Goal: Task Accomplishment & Management: Complete application form

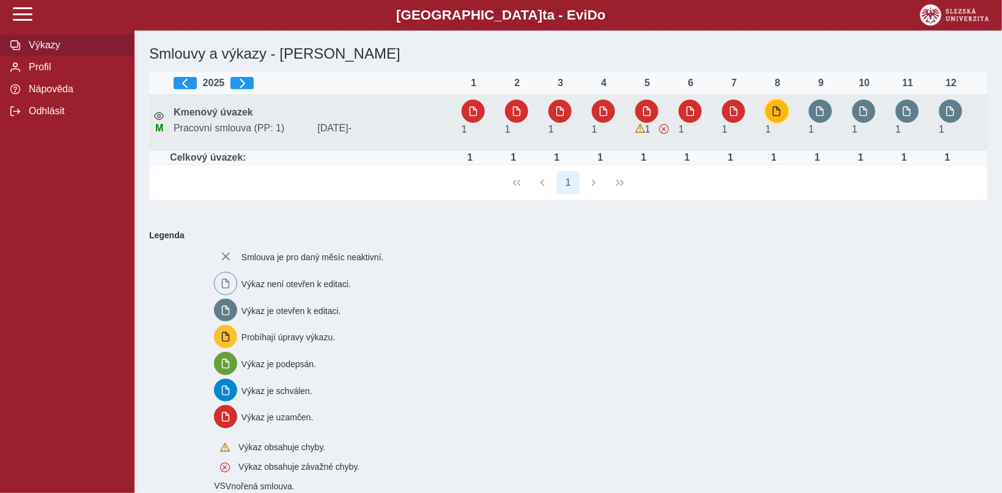
click at [779, 115] on span "button" at bounding box center [777, 111] width 10 height 10
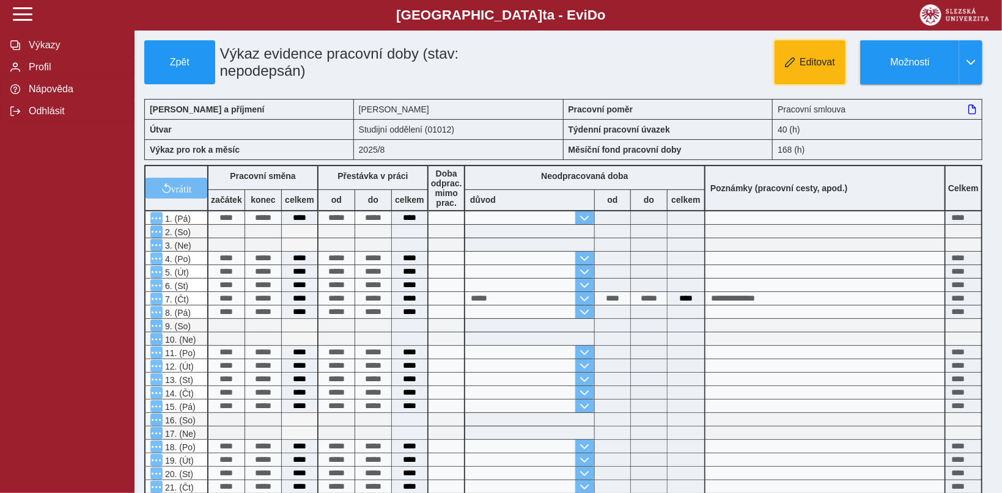
click at [798, 62] on button "Editovat" at bounding box center [810, 62] width 71 height 44
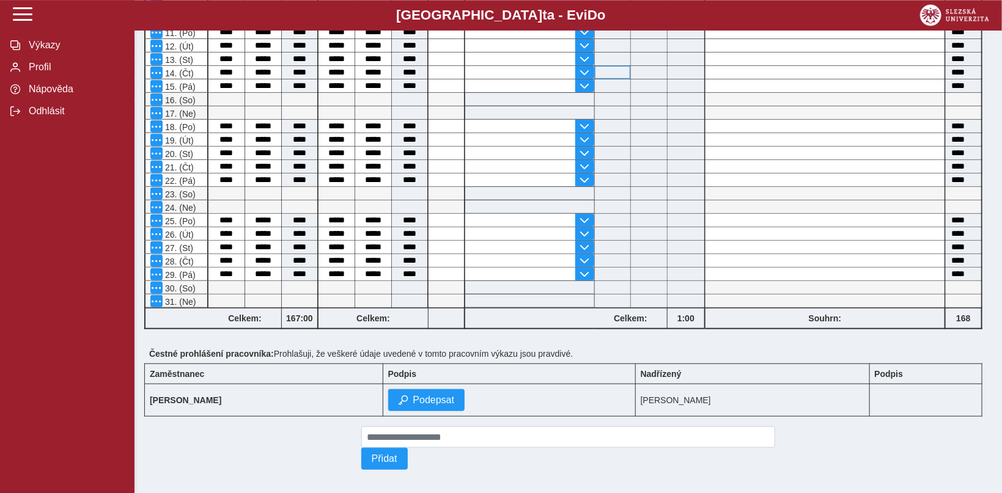
scroll to position [330, 0]
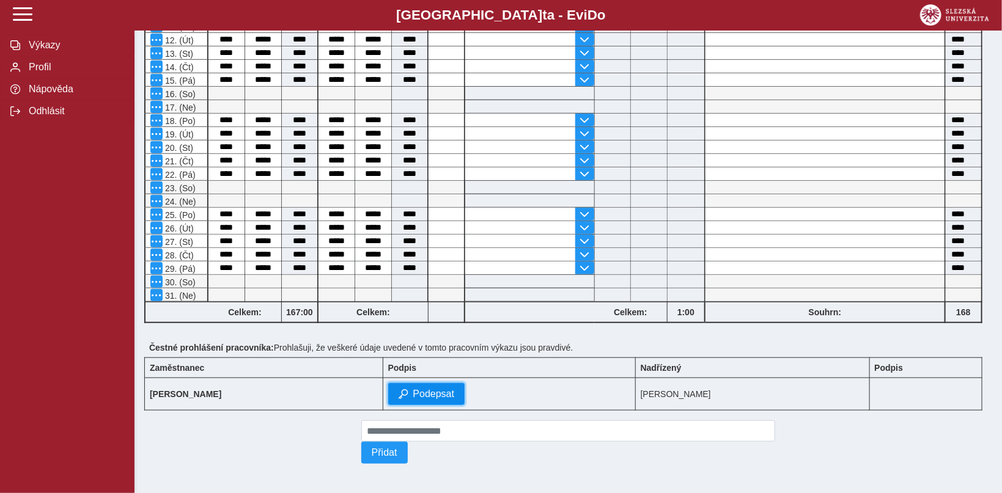
click at [443, 389] on span "Podepsat" at bounding box center [434, 394] width 42 height 11
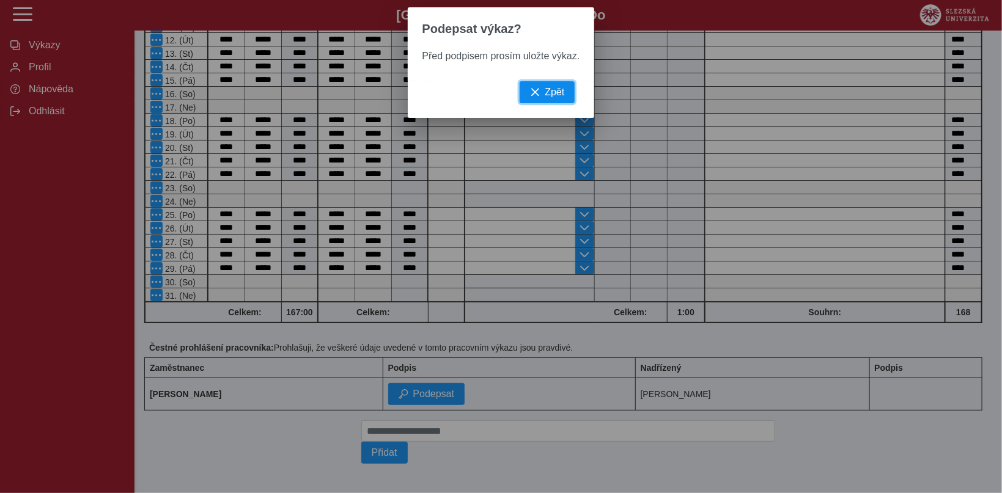
click at [538, 97] on span "button" at bounding box center [535, 92] width 10 height 10
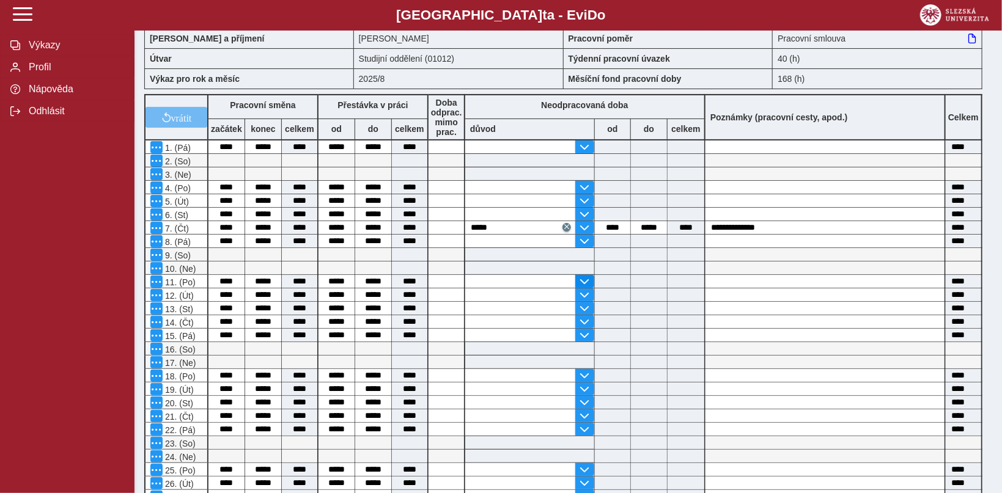
scroll to position [0, 0]
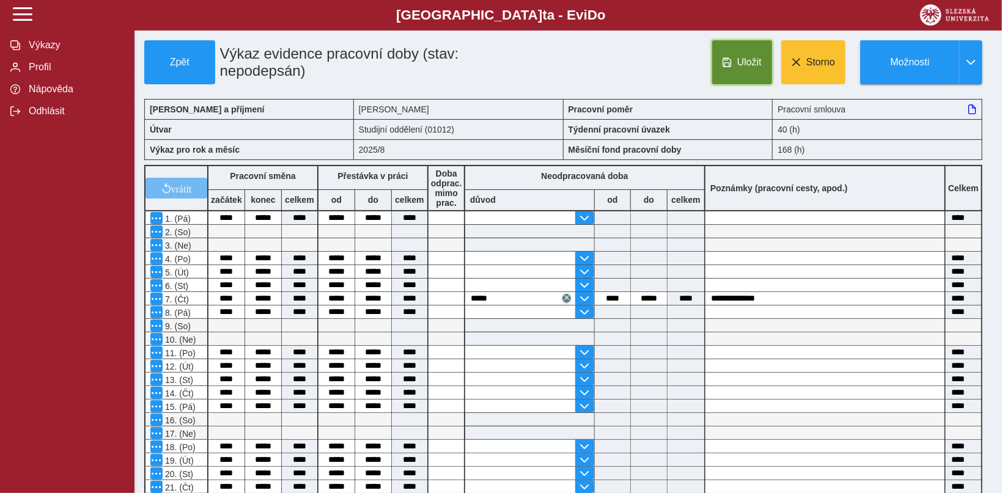
click at [747, 68] on span "Uložit" at bounding box center [749, 62] width 24 height 11
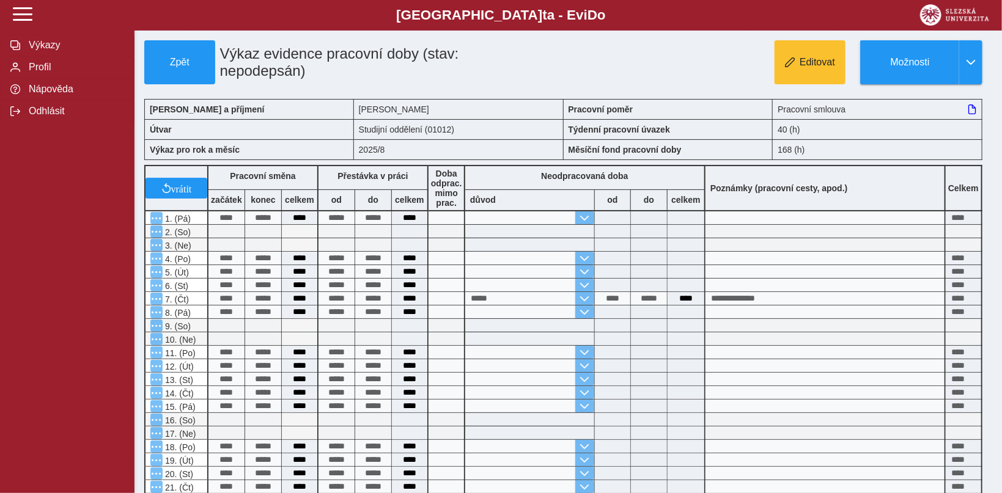
scroll to position [330, 0]
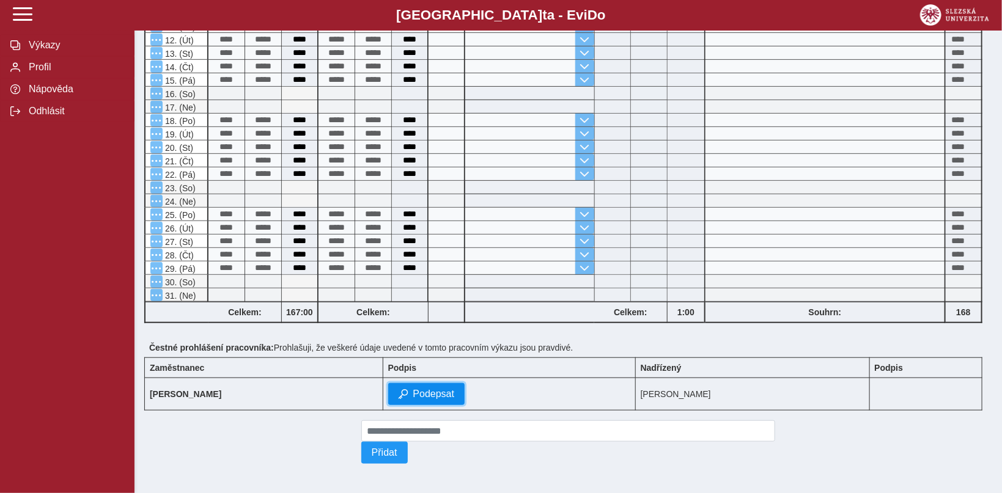
click at [447, 389] on span "Podepsat" at bounding box center [434, 394] width 42 height 11
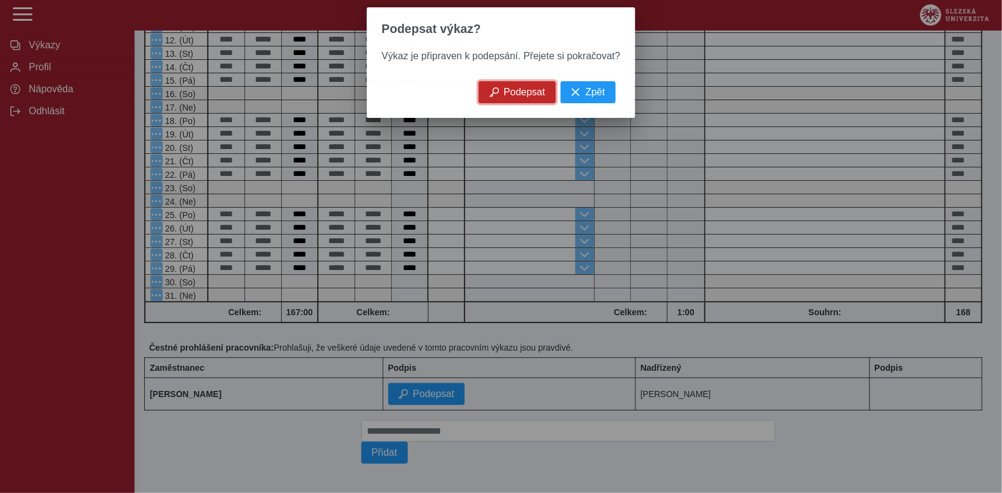
click at [506, 98] on span "Podepsat" at bounding box center [525, 92] width 42 height 11
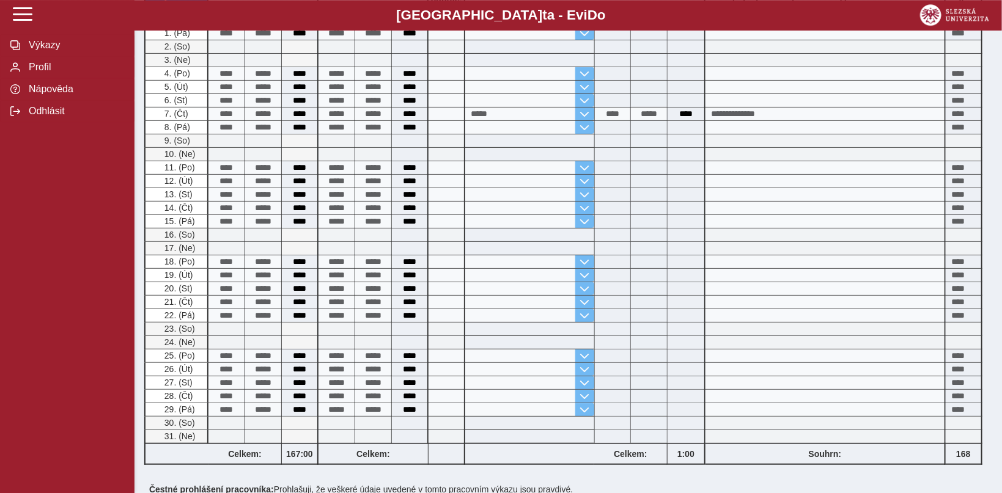
scroll to position [0, 0]
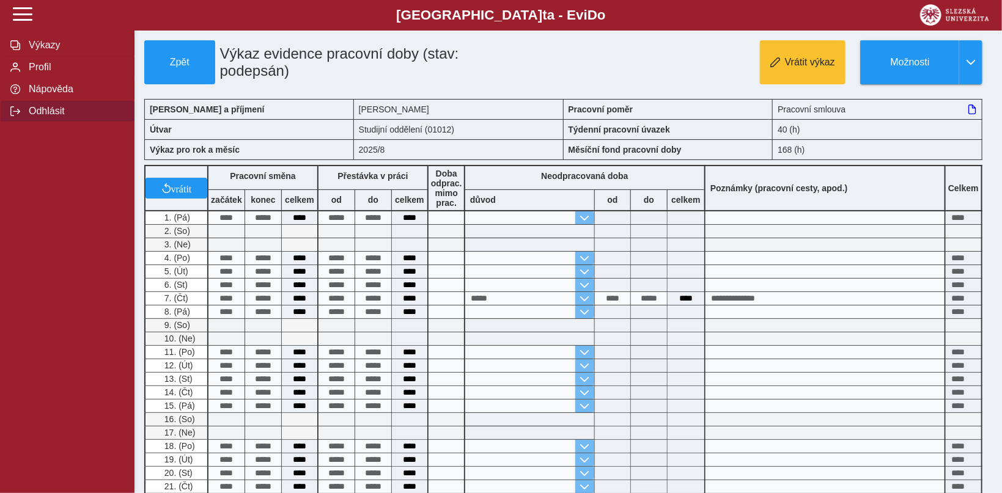
click at [49, 117] on span "Odhlásit" at bounding box center [74, 111] width 99 height 11
